Goal: Information Seeking & Learning: Learn about a topic

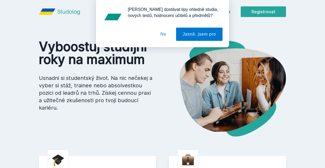
click at [165, 34] on button "Ne" at bounding box center [163, 34] width 19 height 13
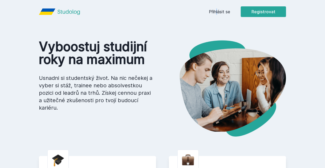
click at [218, 17] on header "Přihlásit se Registrovat" at bounding box center [162, 11] width 273 height 23
click at [217, 11] on link "Přihlásit se" at bounding box center [219, 12] width 21 height 6
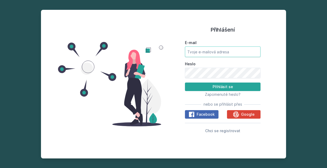
click at [198, 50] on input "E-mail" at bounding box center [223, 52] width 76 height 11
type input "[EMAIL_ADDRESS][DOMAIN_NAME]"
click at [185, 83] on button "Přihlásit se" at bounding box center [223, 87] width 76 height 9
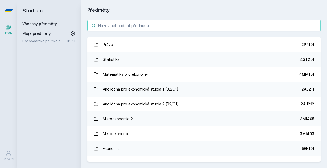
click at [185, 28] on input "search" at bounding box center [203, 25] width 233 height 11
paste input "3SG812"
type input "3SG812"
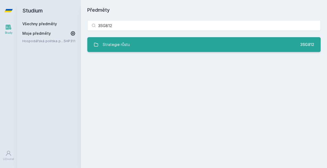
click at [183, 47] on link "Strategie růstu 3SG812" at bounding box center [203, 44] width 233 height 15
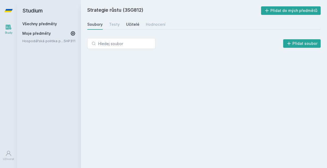
click at [134, 24] on div "Učitelé" at bounding box center [132, 24] width 13 height 5
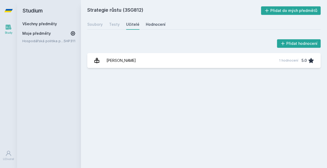
click at [150, 25] on div "Hodnocení" at bounding box center [156, 24] width 20 height 5
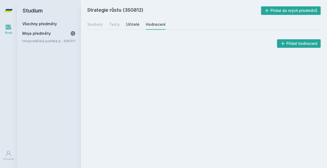
click at [134, 23] on div "Učitelé" at bounding box center [132, 24] width 13 height 5
